Goal: Information Seeking & Learning: Learn about a topic

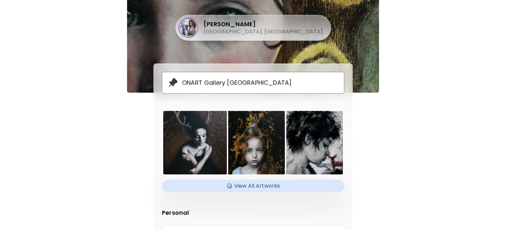
click at [212, 81] on p "ONART Gallery Firenze" at bounding box center [236, 82] width 109 height 7
click at [264, 187] on h4 "View All Artworks" at bounding box center [253, 186] width 174 height 10
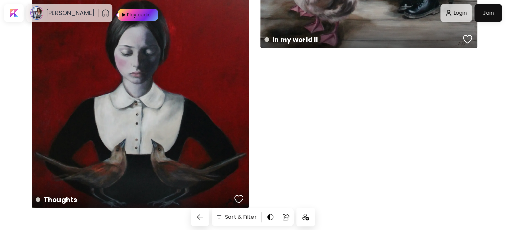
scroll to position [17432, 0]
